Goal: Task Accomplishment & Management: Complete application form

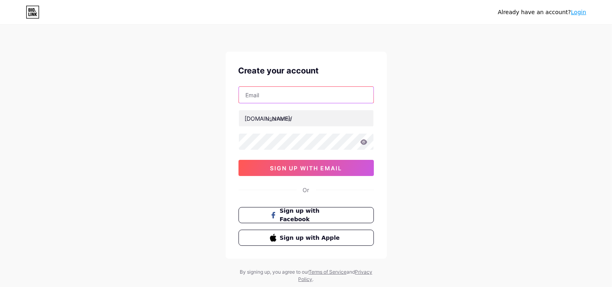
click at [276, 96] on input "text" at bounding box center [306, 95] width 135 height 16
type input "r"
click at [349, 96] on input "text" at bounding box center [306, 95] width 135 height 16
type input "[EMAIL_ADDRESS][DOMAIN_NAME]"
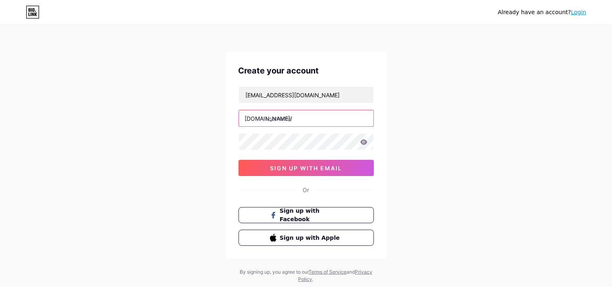
click at [321, 115] on input "text" at bounding box center [306, 118] width 135 height 16
type input "webkeydigital"
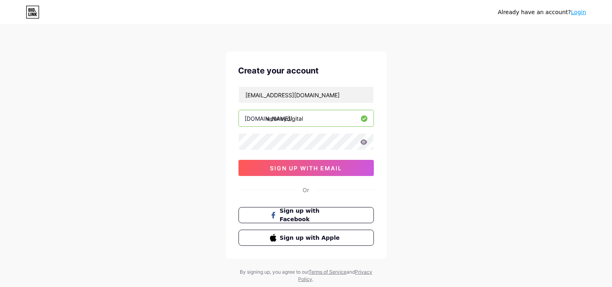
click at [364, 142] on icon at bounding box center [363, 141] width 7 height 5
click at [363, 140] on icon at bounding box center [363, 141] width 7 height 5
click at [300, 171] on button "sign up with email" at bounding box center [306, 168] width 135 height 16
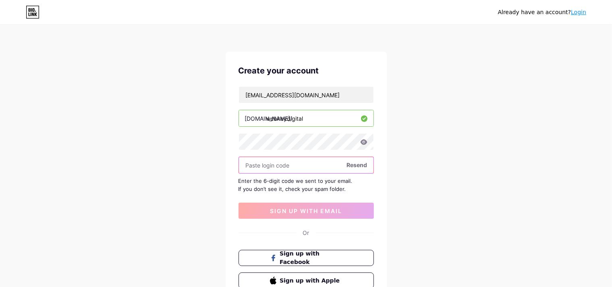
paste input "623072"
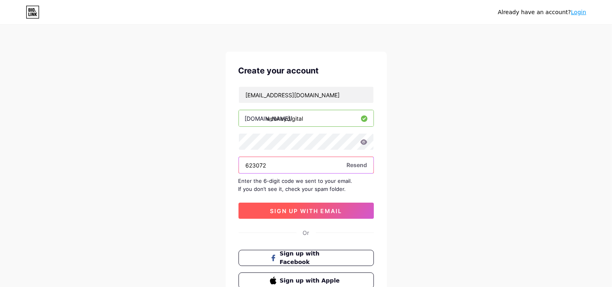
type input "623072"
click at [254, 214] on button "sign up with email" at bounding box center [306, 210] width 135 height 16
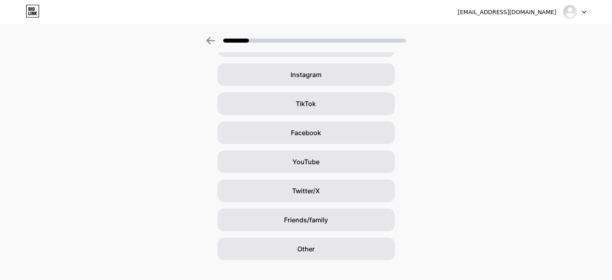
scroll to position [68, 0]
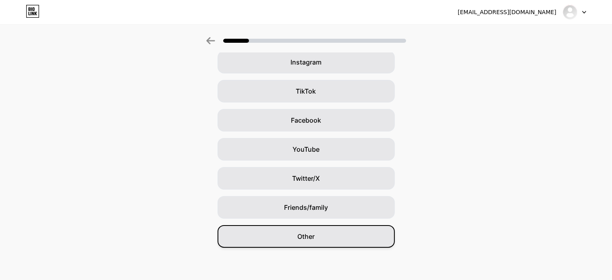
click at [344, 242] on div "Other" at bounding box center [306, 236] width 177 height 23
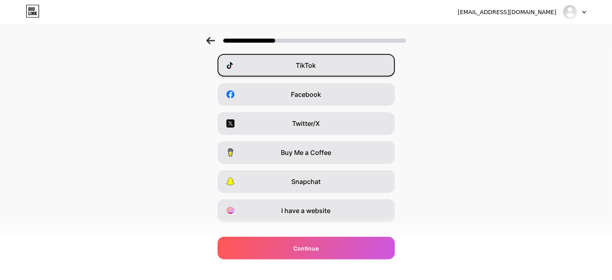
scroll to position [108, 0]
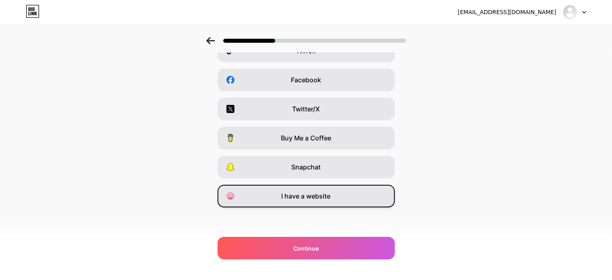
click at [314, 194] on span "I have a website" at bounding box center [306, 196] width 49 height 10
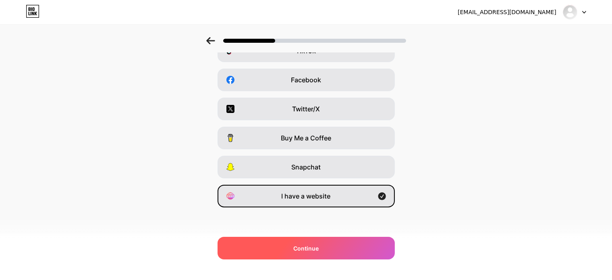
click at [312, 243] on div "Continue" at bounding box center [306, 248] width 177 height 23
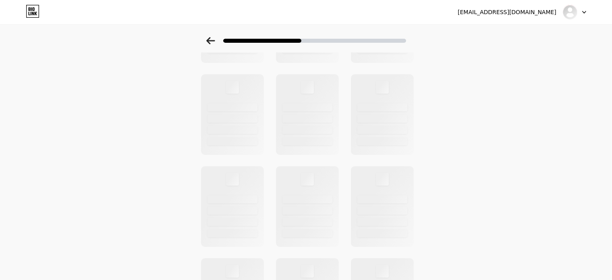
scroll to position [0, 0]
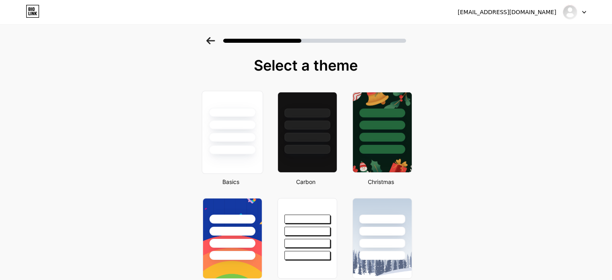
click at [249, 148] on div at bounding box center [232, 149] width 47 height 9
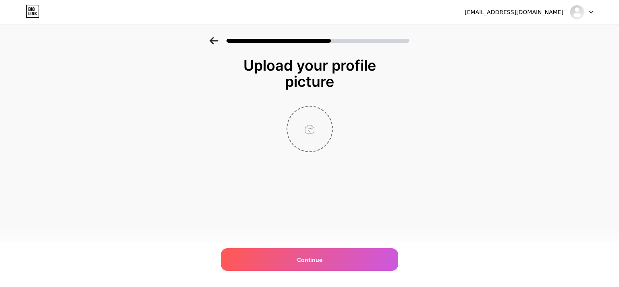
click at [309, 136] on input "file" at bounding box center [309, 128] width 45 height 45
type input "C:\fakepath\webkeydigital (1).png"
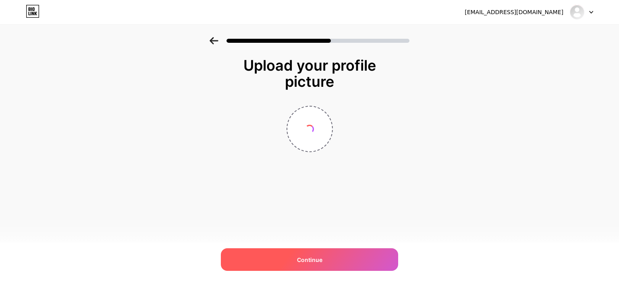
click at [307, 256] on span "Continue" at bounding box center [309, 259] width 25 height 8
click at [309, 254] on div "Continue" at bounding box center [309, 259] width 177 height 23
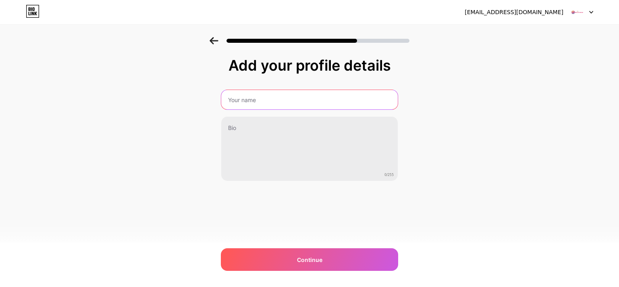
click at [277, 106] on input "text" at bounding box center [309, 99] width 177 height 19
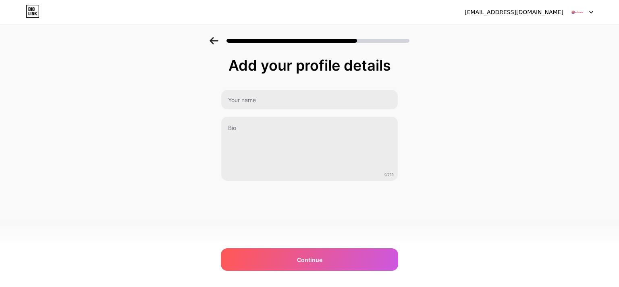
click at [393, 286] on img at bounding box center [309, 292] width 619 height 10
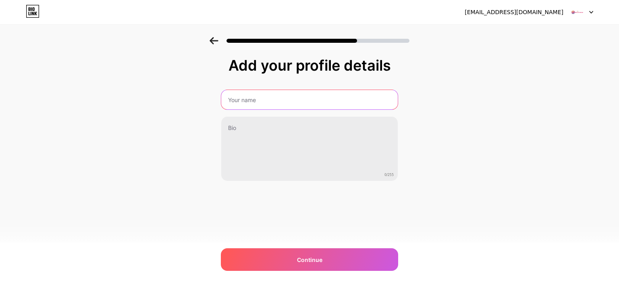
type input "Web Key Digital"
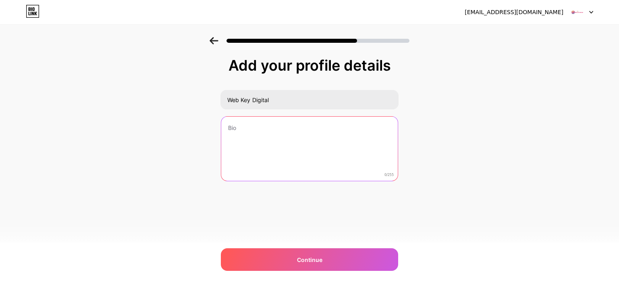
click at [298, 123] on textarea at bounding box center [309, 149] width 177 height 65
click at [322, 123] on textarea at bounding box center [310, 149] width 178 height 66
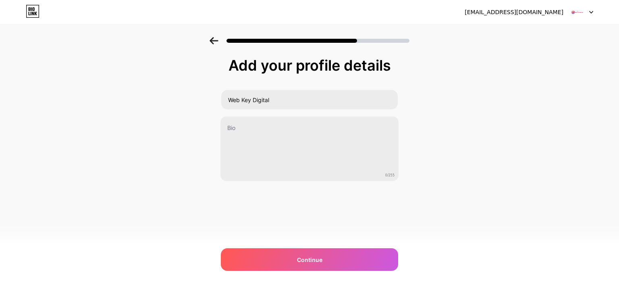
click at [396, 286] on img at bounding box center [309, 292] width 619 height 10
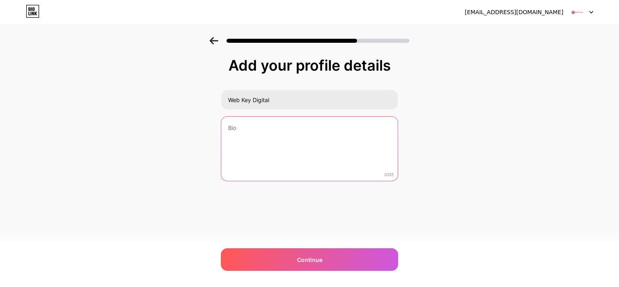
type textarea "Web Key Digital specializes in SEO for technology companies, offering tailored …"
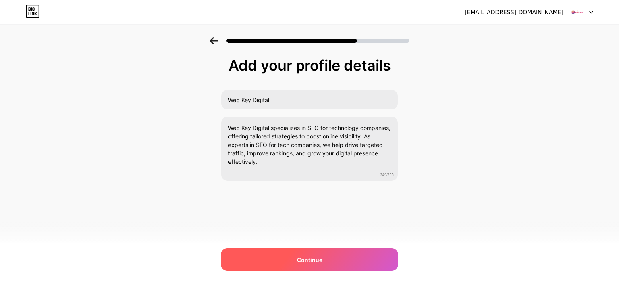
click at [315, 254] on div "Continue" at bounding box center [309, 259] width 177 height 23
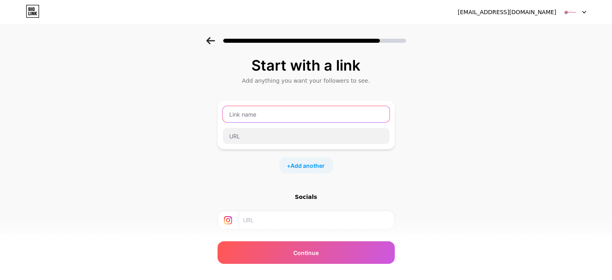
click at [289, 117] on input "text" at bounding box center [306, 114] width 167 height 16
click at [389, 119] on input "text" at bounding box center [306, 114] width 167 height 16
click at [409, 72] on div "Start with a link Add anything you want your followers to see. + Add another So…" at bounding box center [306, 178] width 612 height 283
click at [294, 116] on input "text" at bounding box center [306, 114] width 167 height 16
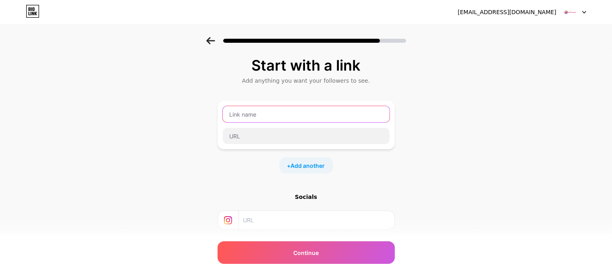
paste input "https://webkeydigital.com/seo-for-tech-companies/"
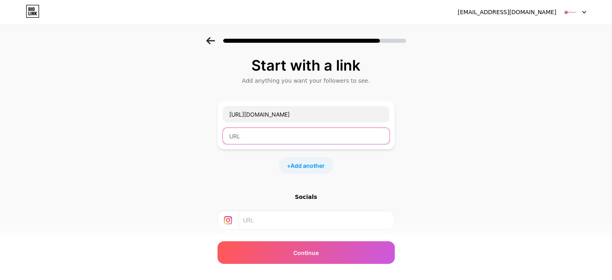
click at [280, 129] on input "text" at bounding box center [306, 136] width 167 height 16
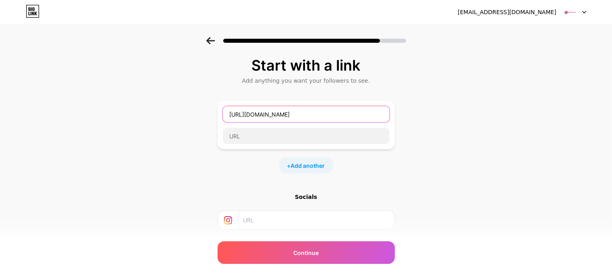
click at [379, 112] on input "https://webkeydigital.com/seo-for-tech-companies/" at bounding box center [306, 114] width 167 height 16
type input "h"
type input "Website"
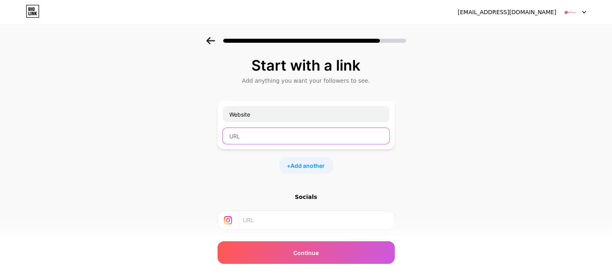
click at [346, 133] on input "text" at bounding box center [306, 136] width 167 height 16
paste input "https://webkeydigital.com/seo-for-tech-companies/"
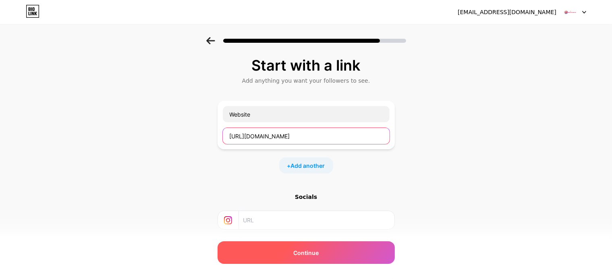
type input "https://webkeydigital.com/seo-for-tech-companies/"
click at [316, 251] on span "Continue" at bounding box center [306, 252] width 25 height 8
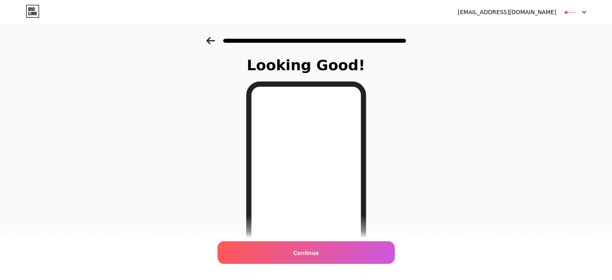
click at [316, 251] on span "Continue" at bounding box center [306, 252] width 25 height 8
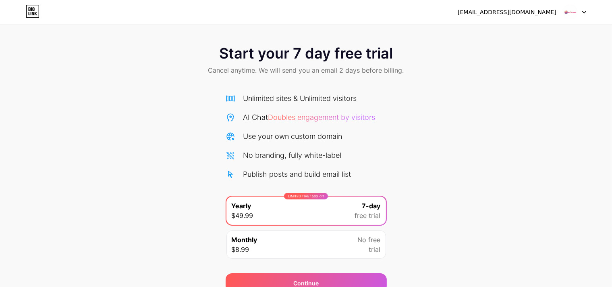
click at [424, 84] on div "Start your 7 day free trial Cancel anytime. We will send you an email 2 days be…" at bounding box center [306, 61] width 612 height 48
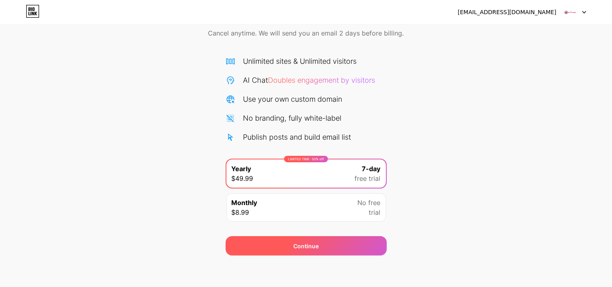
click at [301, 244] on div "Continue" at bounding box center [306, 246] width 25 height 8
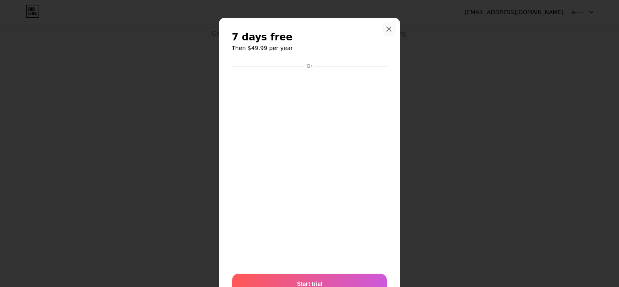
click at [387, 31] on icon at bounding box center [389, 29] width 4 height 4
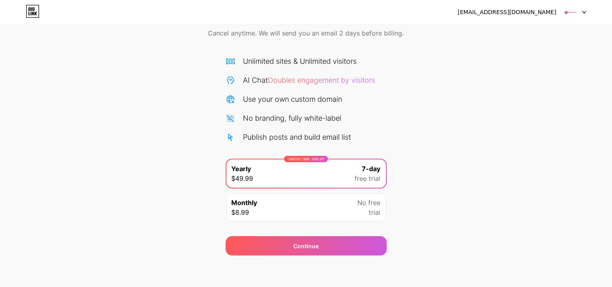
scroll to position [0, 0]
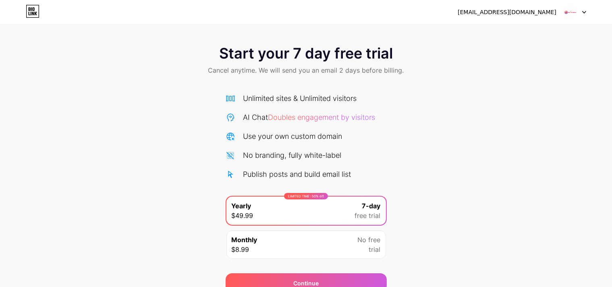
click at [513, 15] on div "[EMAIL_ADDRESS][DOMAIN_NAME]" at bounding box center [507, 12] width 99 height 8
click at [537, 10] on div "[EMAIL_ADDRESS][DOMAIN_NAME]" at bounding box center [507, 12] width 99 height 8
drag, startPoint x: 514, startPoint y: 12, endPoint x: 585, endPoint y: 10, distance: 71.0
click at [585, 10] on div "[EMAIL_ADDRESS][DOMAIN_NAME]" at bounding box center [522, 12] width 129 height 15
click at [585, 10] on div at bounding box center [574, 12] width 23 height 15
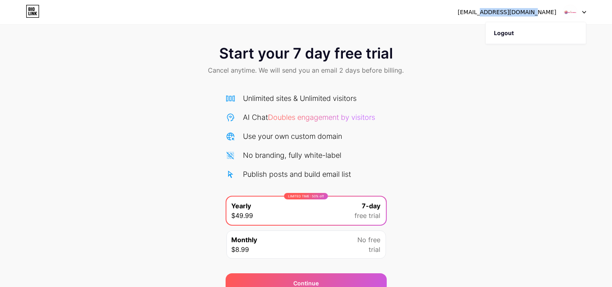
click at [575, 12] on img at bounding box center [570, 11] width 15 height 15
click at [569, 10] on img at bounding box center [570, 11] width 15 height 15
click at [545, 62] on div "Start your 7 day free trial Cancel anytime. We will send you an email 2 days be…" at bounding box center [306, 61] width 612 height 48
click at [573, 8] on img at bounding box center [570, 11] width 15 height 15
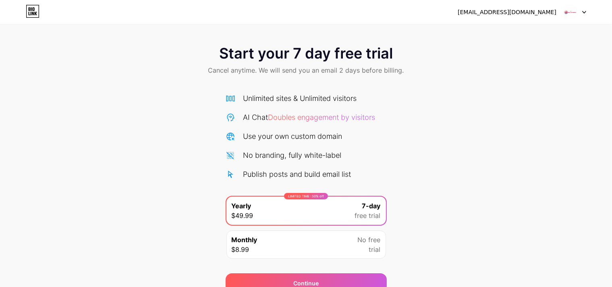
click at [583, 11] on div at bounding box center [574, 12] width 23 height 15
click at [545, 42] on li "Logout" at bounding box center [536, 33] width 100 height 22
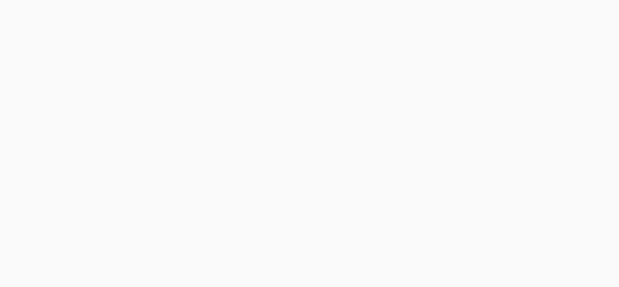
click at [509, 31] on div "Start your 7 day free trial Cancel anytime. We will send you an email 2 days be…" at bounding box center [309, 143] width 619 height 287
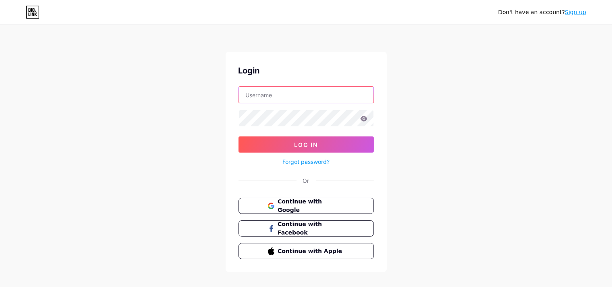
click at [321, 100] on input "text" at bounding box center [306, 95] width 135 height 16
type input "[EMAIL_ADDRESS][DOMAIN_NAME]"
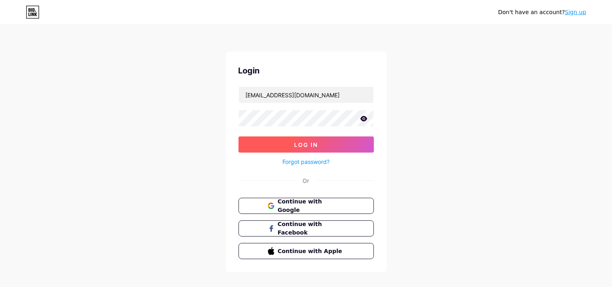
click at [271, 145] on button "Log In" at bounding box center [306, 144] width 135 height 16
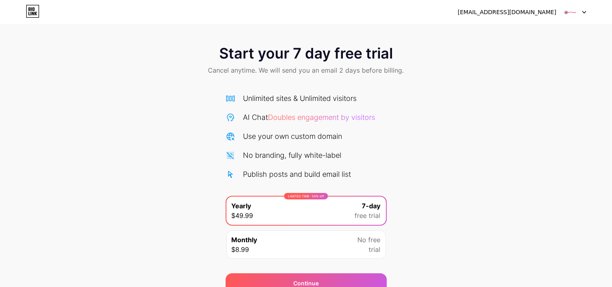
click at [529, 15] on div "[EMAIL_ADDRESS][DOMAIN_NAME]" at bounding box center [507, 12] width 99 height 8
click at [517, 10] on div "[EMAIL_ADDRESS][DOMAIN_NAME]" at bounding box center [507, 12] width 99 height 8
click at [377, 78] on div "Start your 7 day free trial Cancel anytime. We will send you an email 2 days be…" at bounding box center [306, 61] width 612 height 48
